Goal: Navigation & Orientation: Find specific page/section

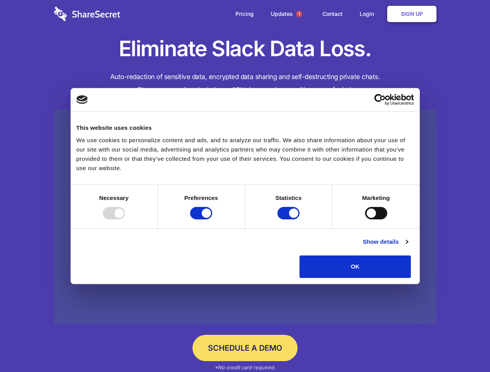
click at [125, 220] on div at bounding box center [114, 213] width 22 height 12
click at [212, 220] on input "Preferences" at bounding box center [201, 213] width 22 height 12
checkbox input "false"
click at [289, 220] on input "Statistics" at bounding box center [288, 213] width 22 height 12
checkbox input "false"
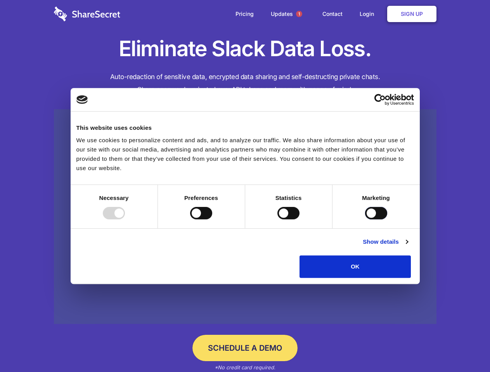
click at [365, 220] on input "Marketing" at bounding box center [376, 213] width 22 height 12
checkbox input "true"
click at [408, 247] on link "Show details" at bounding box center [385, 241] width 45 height 9
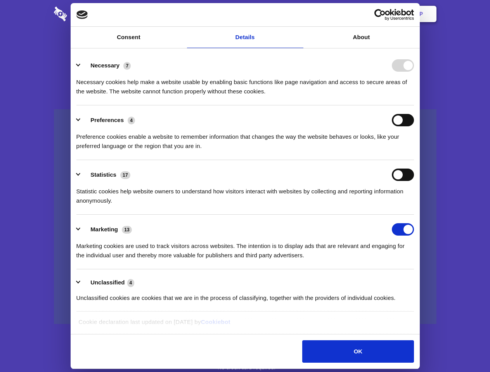
click at [414, 106] on li "Necessary 7 Necessary cookies help make a website usable by enabling basic func…" at bounding box center [245, 78] width 338 height 55
click at [299, 14] on span "1" at bounding box center [299, 14] width 6 height 6
